Goal: Transaction & Acquisition: Obtain resource

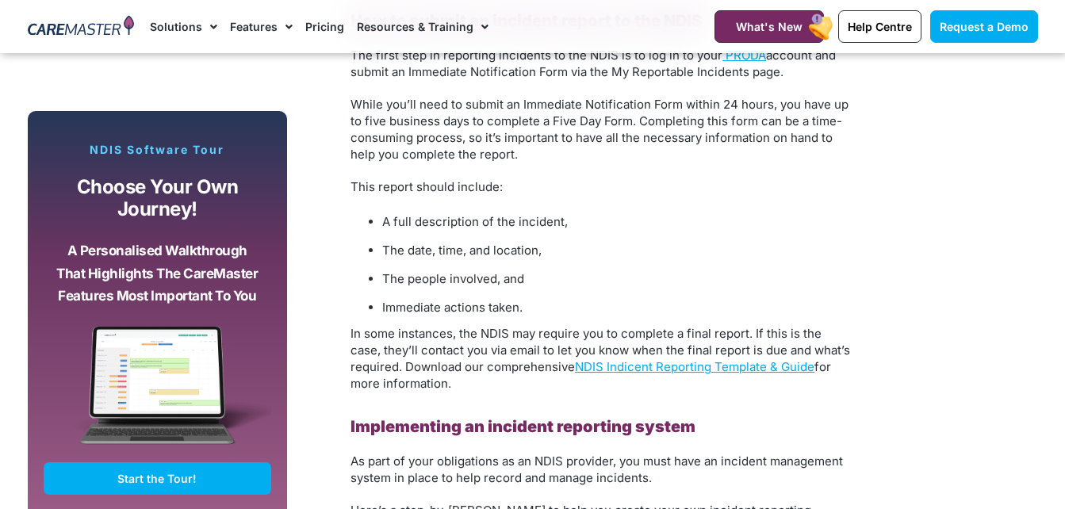
scroll to position [2617, 0]
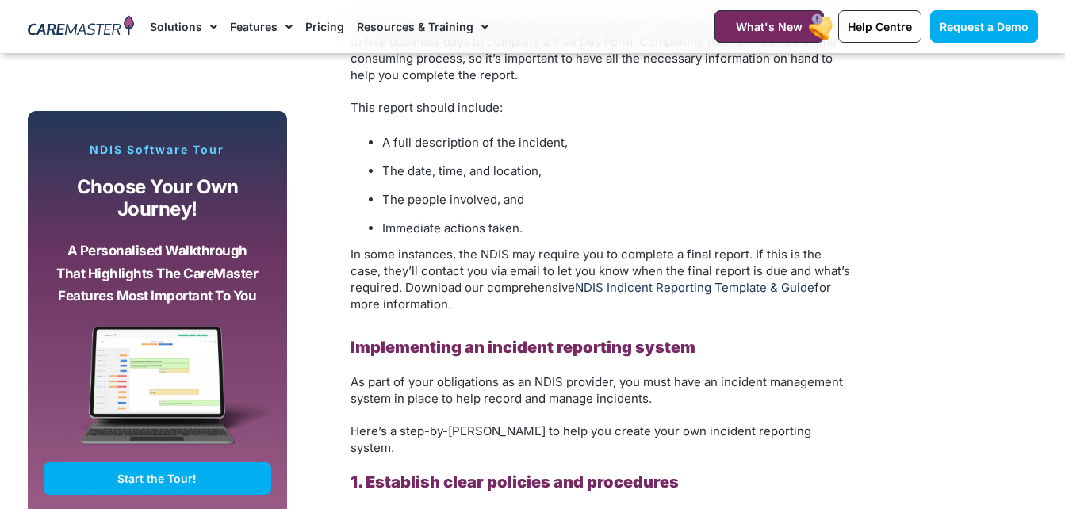
click at [672, 287] on link "NDIS Indicent Reporting Template & Guide" at bounding box center [694, 287] width 239 height 15
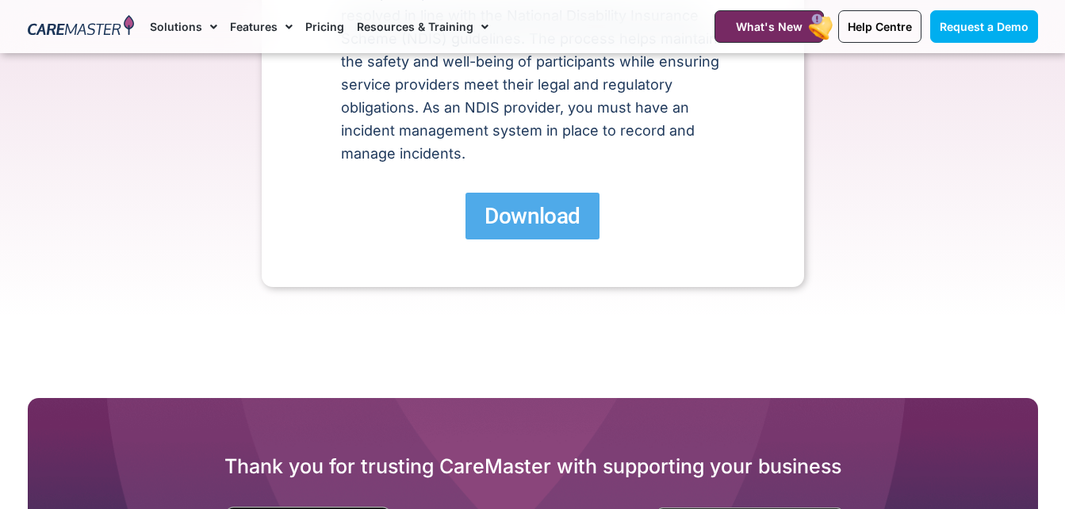
scroll to position [476, 0]
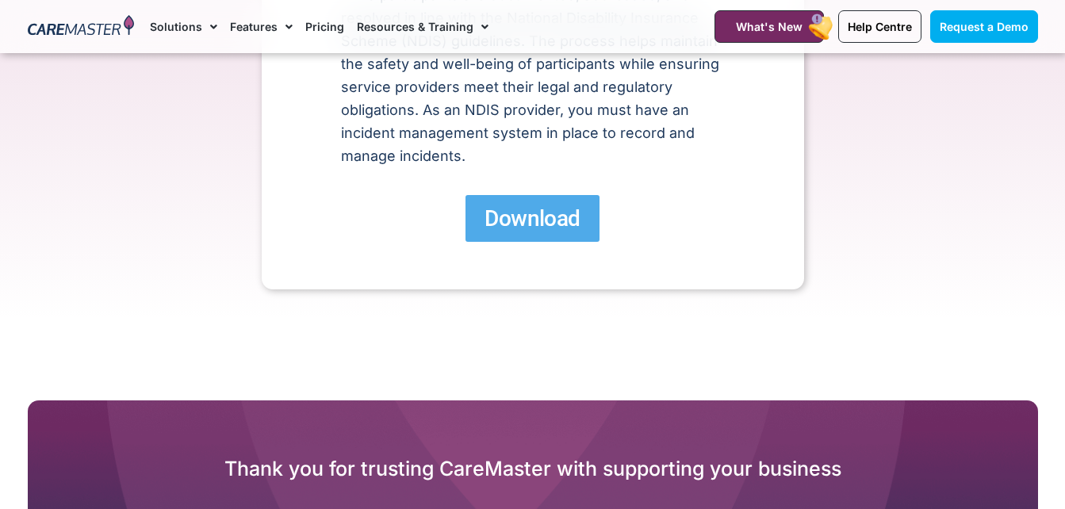
click at [543, 209] on span "Download" at bounding box center [531, 219] width 95 height 28
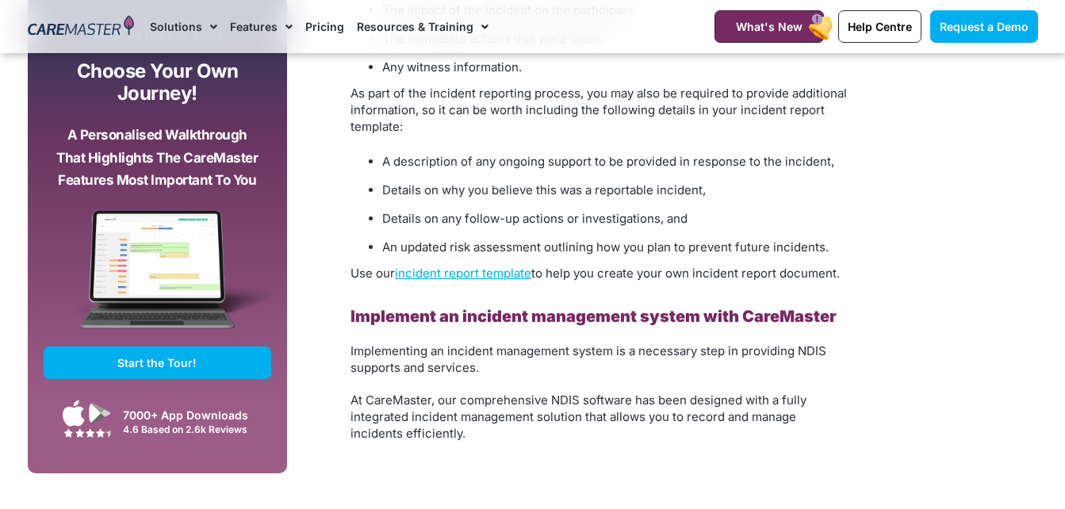
scroll to position [4202, 0]
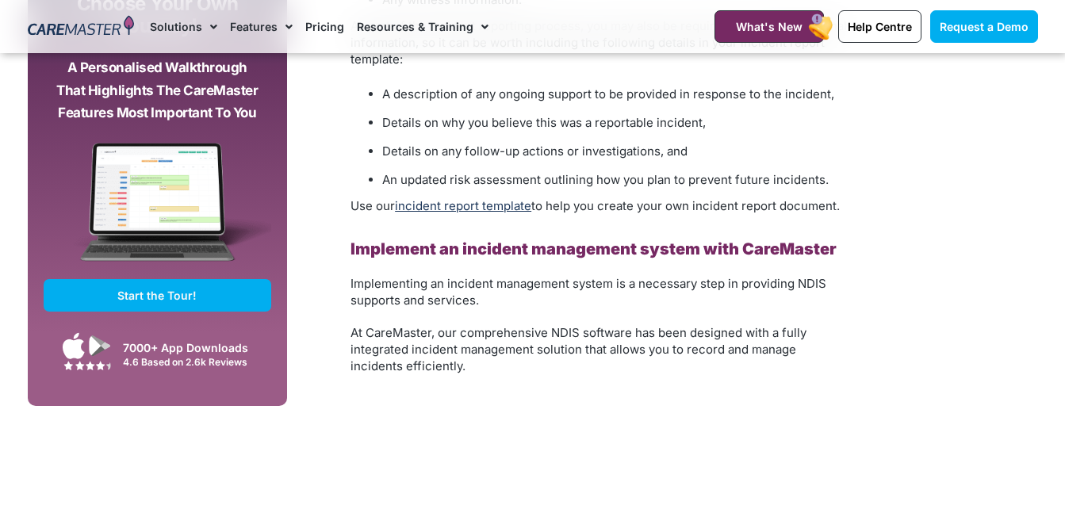
click at [496, 198] on link "incident report template" at bounding box center [463, 205] width 136 height 15
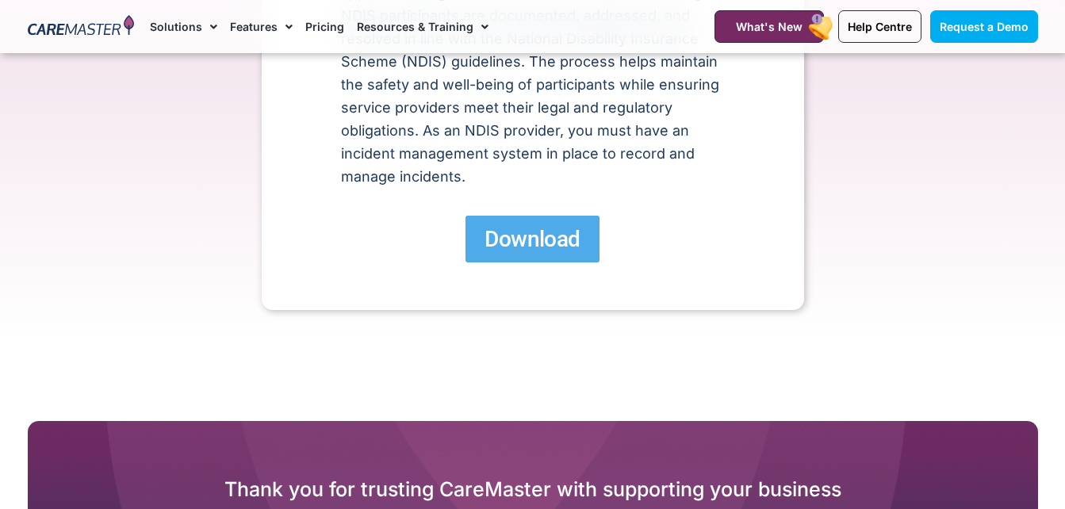
scroll to position [476, 0]
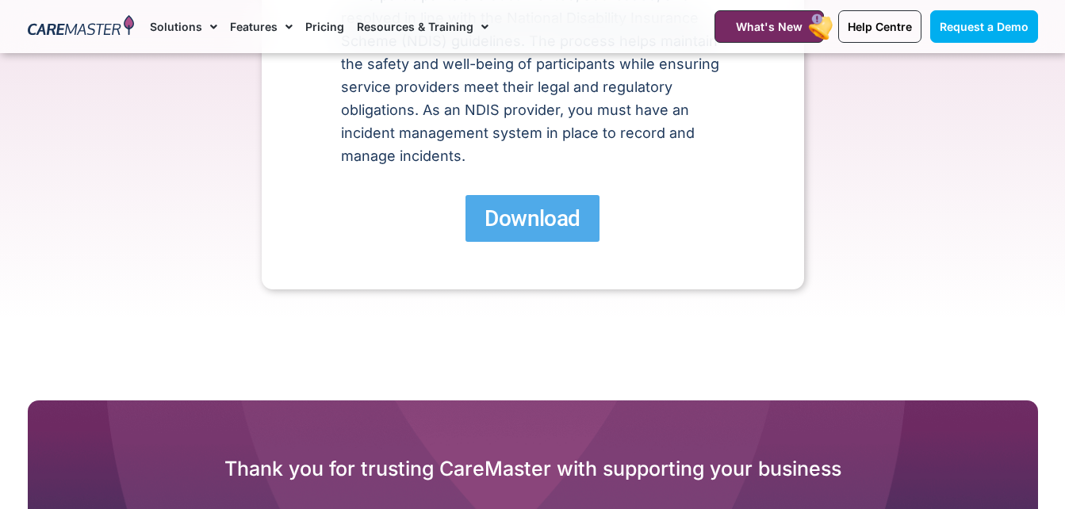
drag, startPoint x: 515, startPoint y: 213, endPoint x: 521, endPoint y: 220, distance: 9.0
click at [515, 213] on span "Download" at bounding box center [531, 219] width 95 height 28
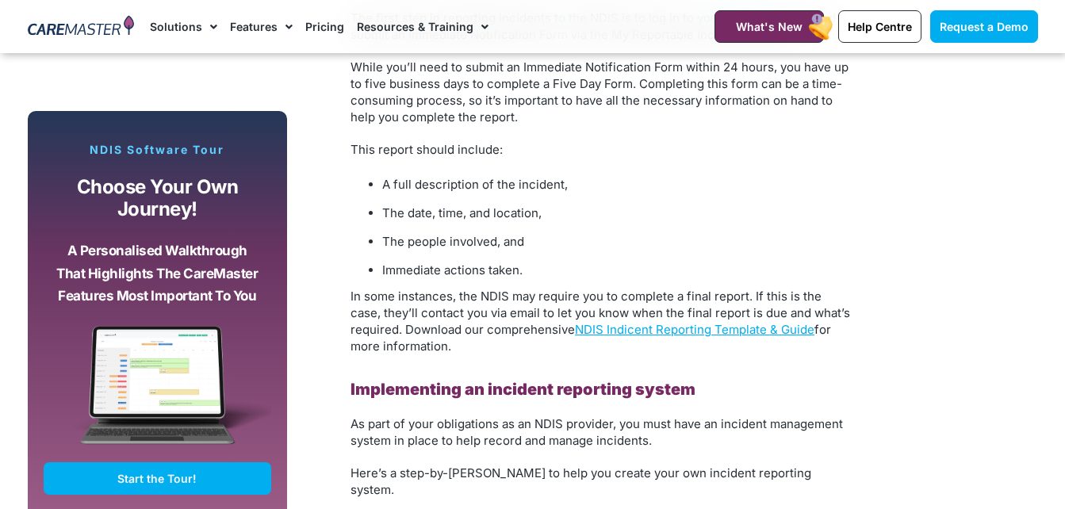
scroll to position [2537, 0]
